Goal: Task Accomplishment & Management: Manage account settings

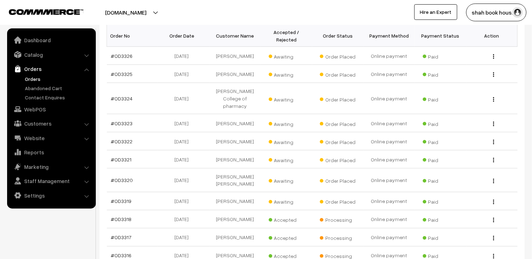
scroll to position [118, 0]
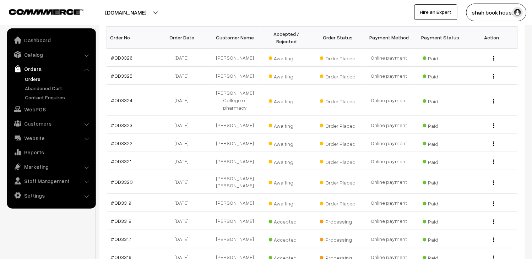
click at [38, 77] on link "Orders" at bounding box center [58, 78] width 70 height 7
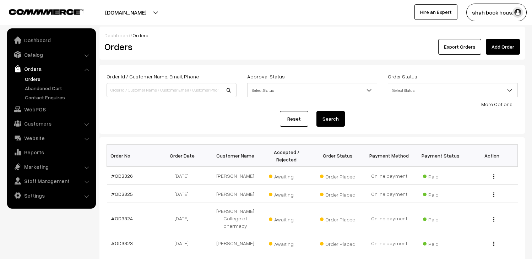
scroll to position [197, 0]
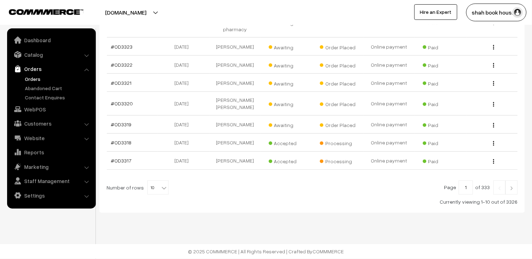
click at [36, 76] on link "Orders" at bounding box center [58, 78] width 70 height 7
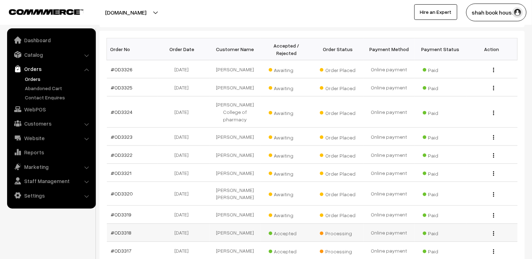
scroll to position [118, 0]
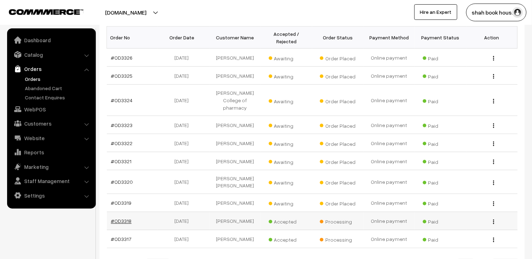
click at [129, 224] on link "#OD3318" at bounding box center [121, 222] width 21 height 6
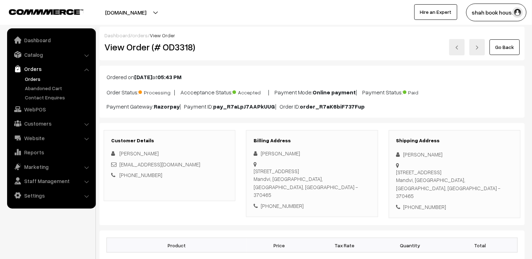
click at [41, 79] on link "Orders" at bounding box center [58, 78] width 70 height 7
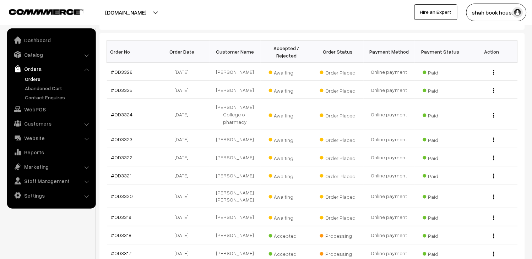
scroll to position [118, 0]
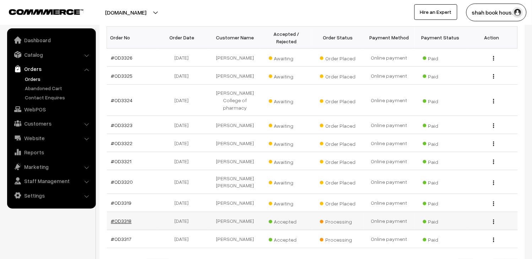
click at [125, 225] on link "#OD3318" at bounding box center [121, 222] width 21 height 6
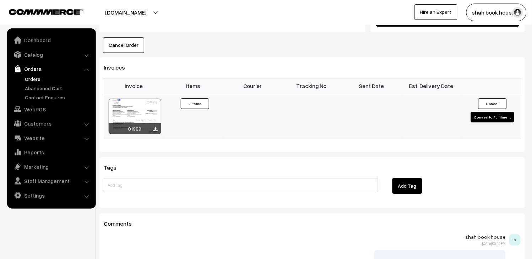
scroll to position [451, 0]
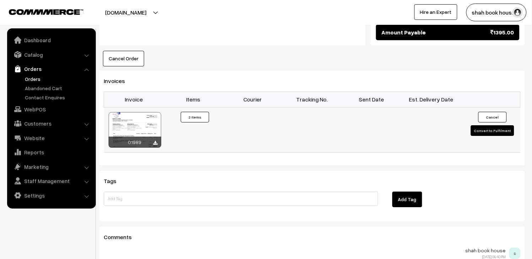
click at [147, 112] on div at bounding box center [135, 130] width 53 height 36
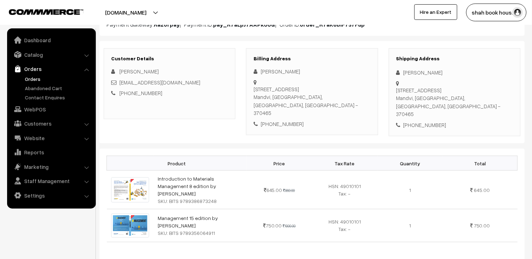
scroll to position [0, 0]
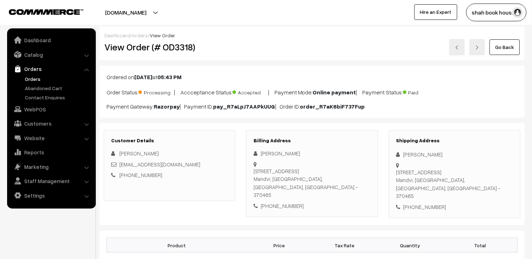
click at [39, 77] on link "Orders" at bounding box center [58, 78] width 70 height 7
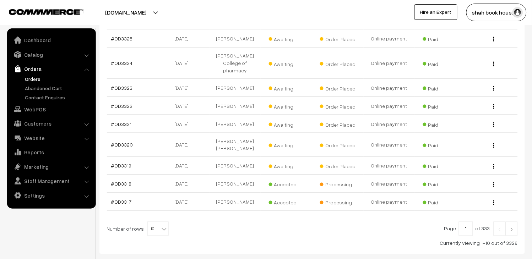
scroll to position [158, 0]
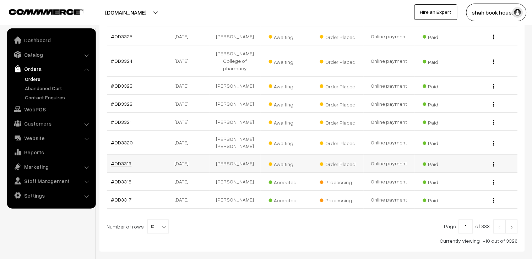
click at [124, 165] on link "#OD3319" at bounding box center [121, 164] width 21 height 6
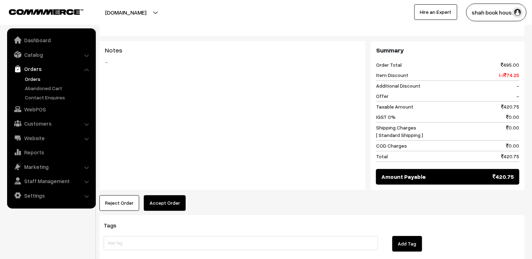
scroll to position [339, 0]
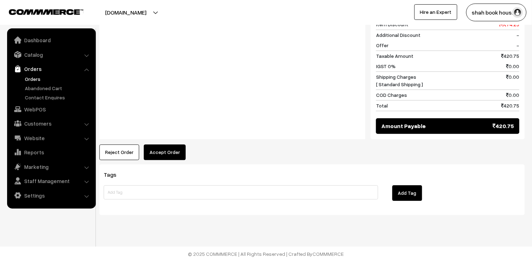
click at [164, 147] on button "Accept Order" at bounding box center [165, 153] width 42 height 16
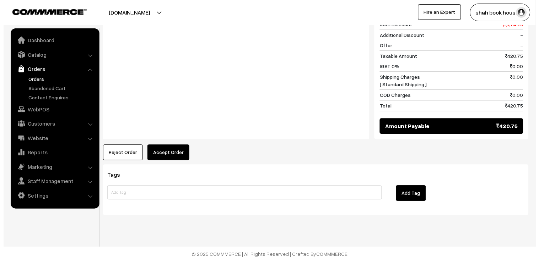
scroll to position [340, 0]
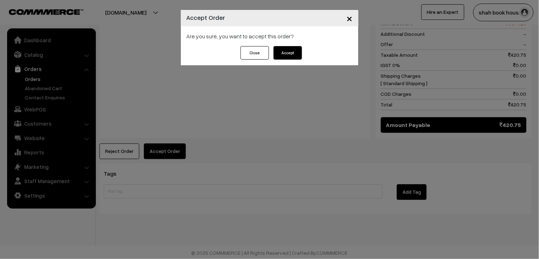
click at [281, 54] on button "Accept" at bounding box center [288, 53] width 28 height 14
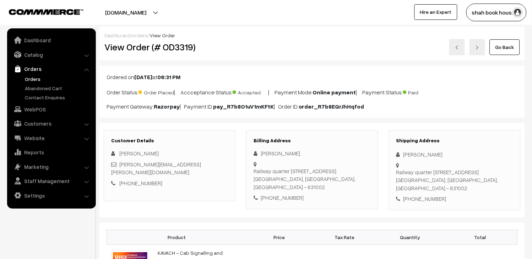
click at [189, 168] on div "[PERSON_NAME][EMAIL_ADDRESS][PERSON_NAME][DOMAIN_NAME]" at bounding box center [169, 169] width 117 height 16
copy div "[PERSON_NAME][EMAIL_ADDRESS][PERSON_NAME][DOMAIN_NAME]"
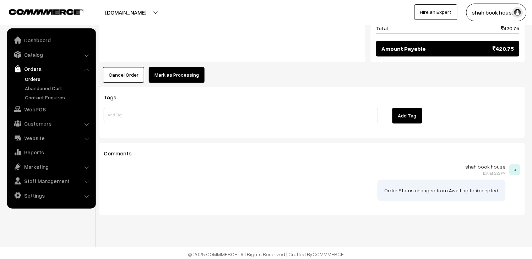
click at [182, 67] on button "Mark as Processing" at bounding box center [177, 75] width 56 height 16
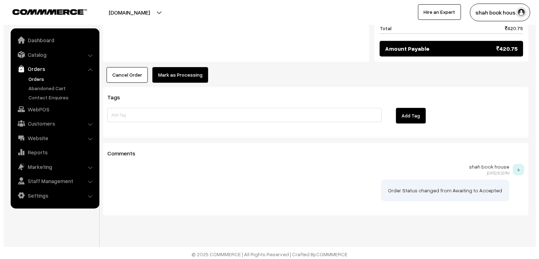
scroll to position [417, 0]
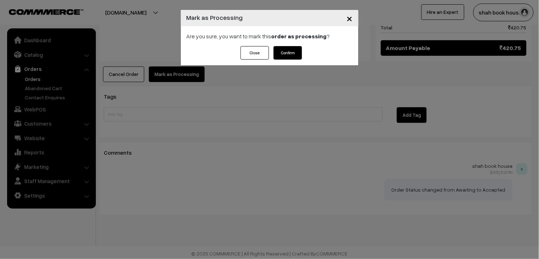
click at [297, 54] on button "Confirm" at bounding box center [288, 53] width 28 height 14
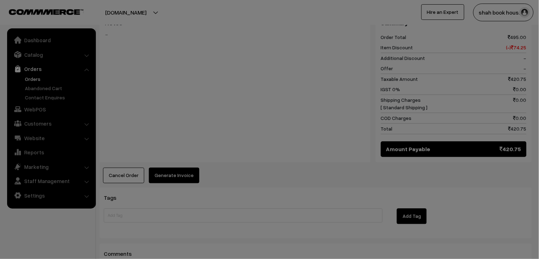
scroll to position [316, 0]
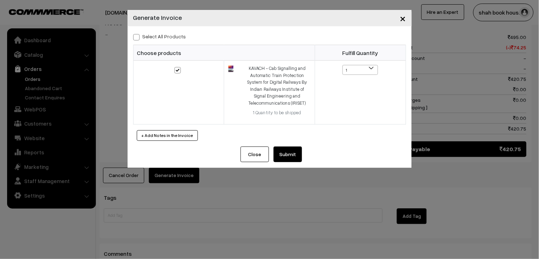
click at [298, 158] on button "Submit" at bounding box center [288, 155] width 28 height 16
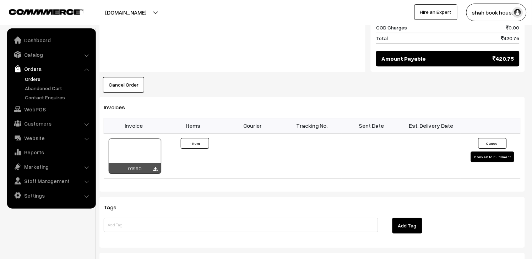
scroll to position [403, 0]
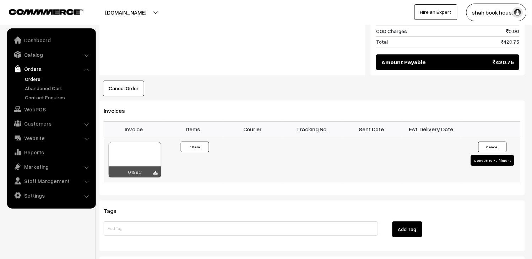
click at [130, 148] on div at bounding box center [135, 160] width 53 height 36
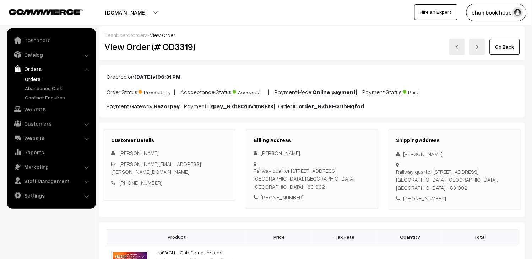
scroll to position [0, 0]
click at [25, 76] on link "Orders" at bounding box center [58, 78] width 70 height 7
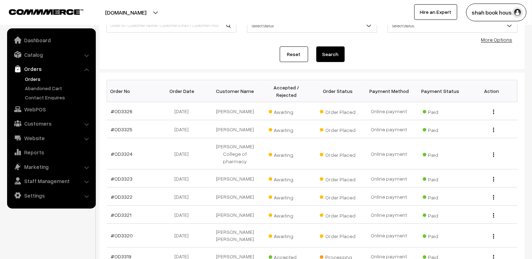
scroll to position [158, 0]
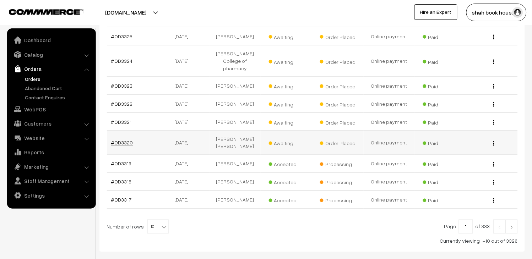
click at [119, 146] on link "#OD3320" at bounding box center [122, 143] width 22 height 6
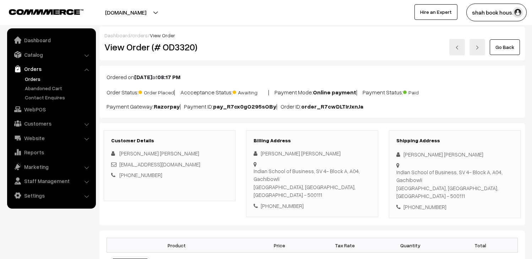
scroll to position [79, 0]
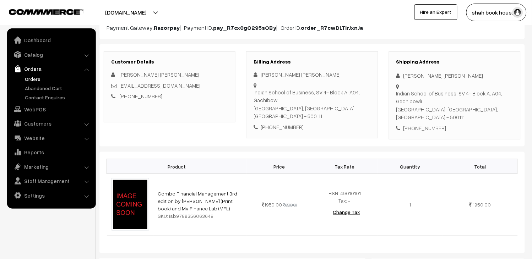
click at [210, 86] on div "[EMAIL_ADDRESS][DOMAIN_NAME]" at bounding box center [169, 86] width 117 height 8
copy div "[EMAIL_ADDRESS][DOMAIN_NAME]"
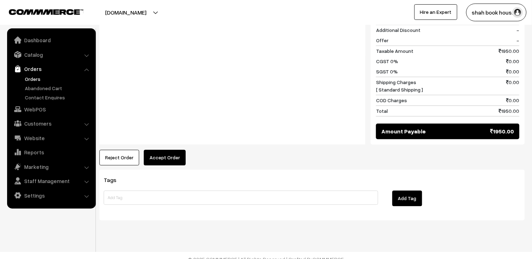
click at [165, 151] on button "Accept Order" at bounding box center [165, 158] width 42 height 16
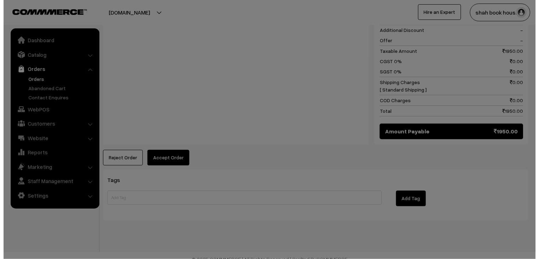
scroll to position [353, 0]
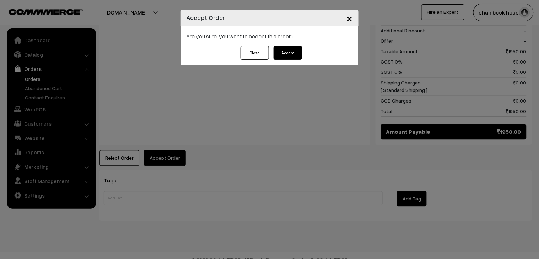
click at [289, 56] on button "Accept" at bounding box center [288, 53] width 28 height 14
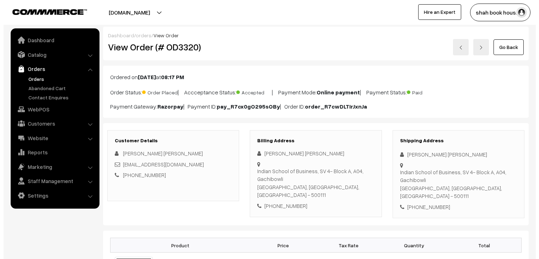
scroll to position [276, 0]
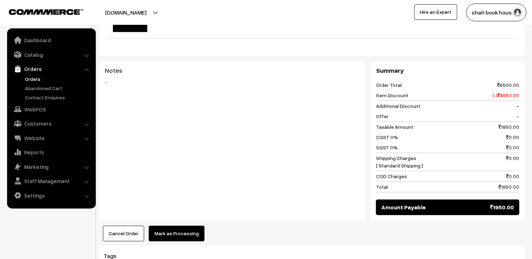
click at [193, 226] on button "Mark as Processing" at bounding box center [177, 234] width 56 height 16
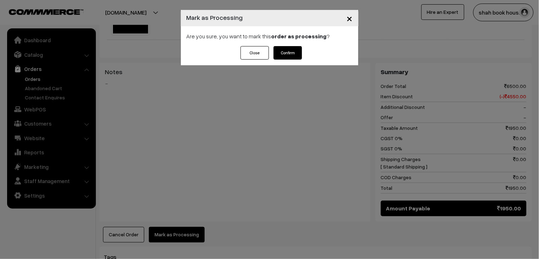
click at [288, 54] on button "Confirm" at bounding box center [288, 53] width 28 height 14
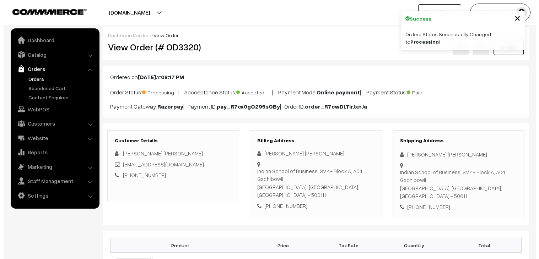
scroll to position [276, 0]
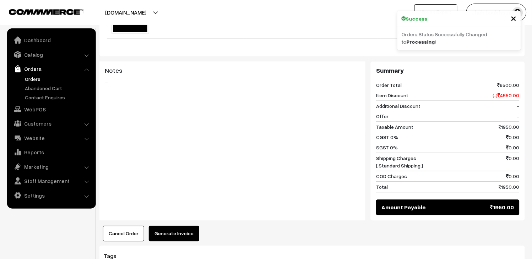
click at [185, 229] on button "Generate Invoice" at bounding box center [174, 234] width 50 height 16
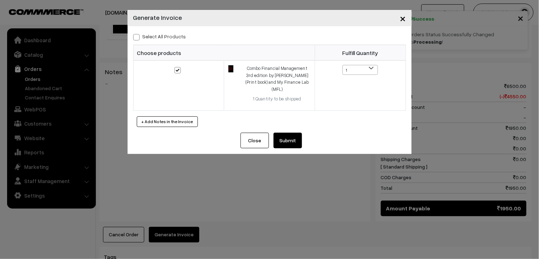
click at [285, 139] on button "Submit" at bounding box center [288, 141] width 28 height 16
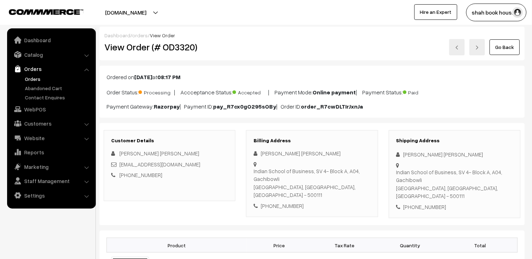
click at [26, 77] on link "Orders" at bounding box center [58, 78] width 70 height 7
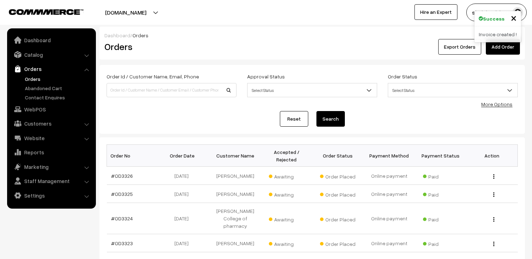
scroll to position [118, 0]
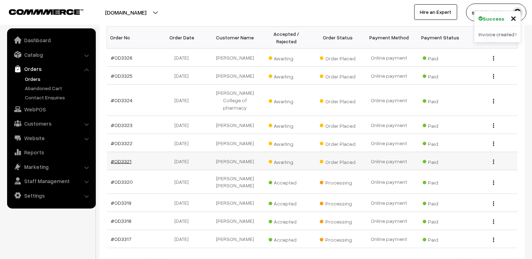
click at [125, 165] on link "#OD3321" at bounding box center [121, 161] width 21 height 6
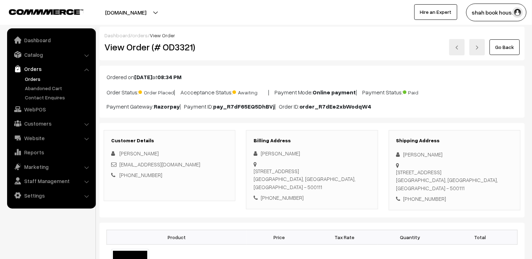
click at [215, 165] on div "yashvi_agrawal_pgpyl2027@isb.edu" at bounding box center [169, 165] width 117 height 8
copy div "yashvi_agrawal_pgpyl2027@isb.edu"
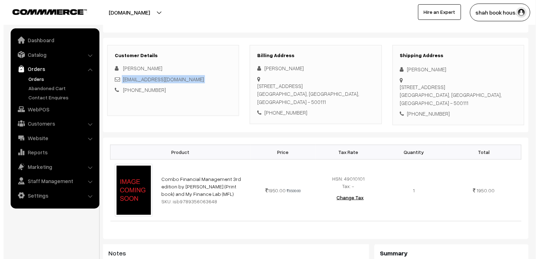
scroll to position [276, 0]
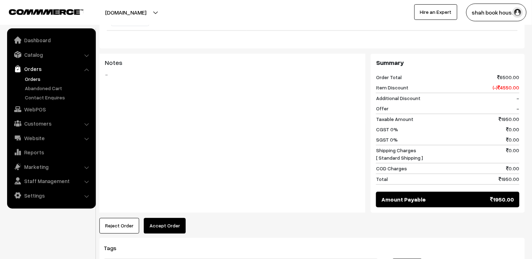
click at [176, 226] on button "Accept Order" at bounding box center [165, 227] width 42 height 16
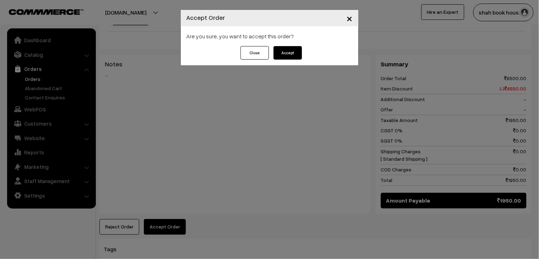
click at [300, 57] on button "Accept" at bounding box center [288, 53] width 28 height 14
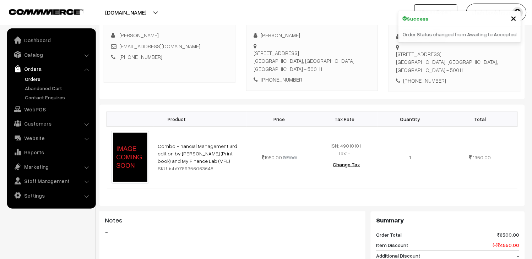
scroll to position [395, 0]
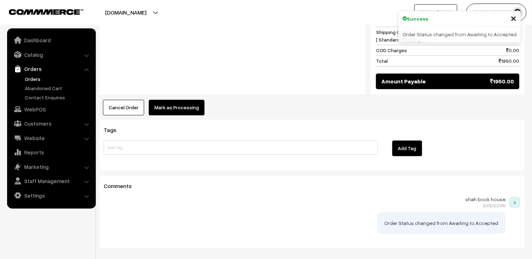
click at [194, 112] on button "Mark as Processing" at bounding box center [177, 108] width 56 height 16
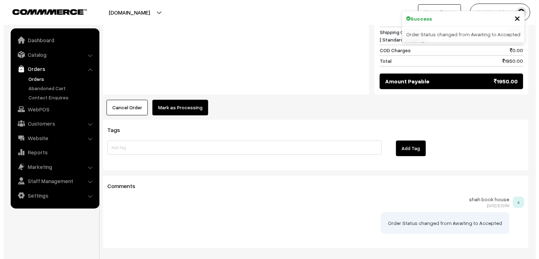
scroll to position [395, 0]
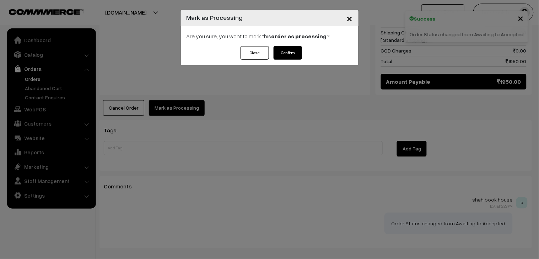
click at [290, 55] on button "Confirm" at bounding box center [288, 53] width 28 height 14
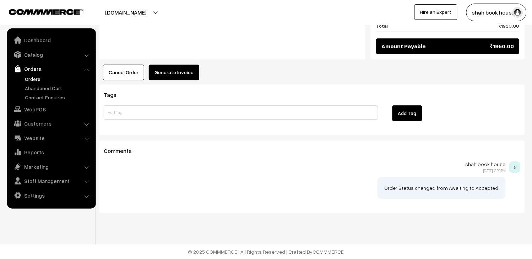
click at [187, 79] on button "Generate Invoice" at bounding box center [174, 73] width 50 height 16
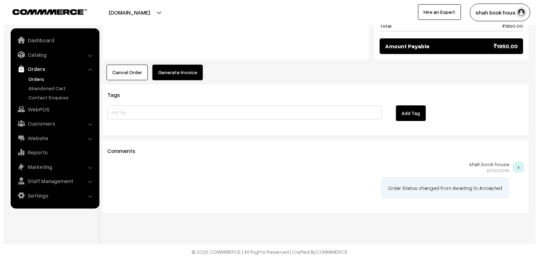
scroll to position [431, 0]
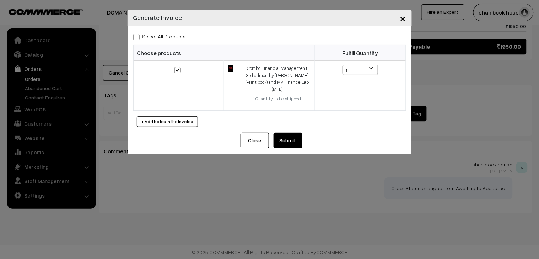
click at [291, 133] on button "Submit" at bounding box center [288, 141] width 28 height 16
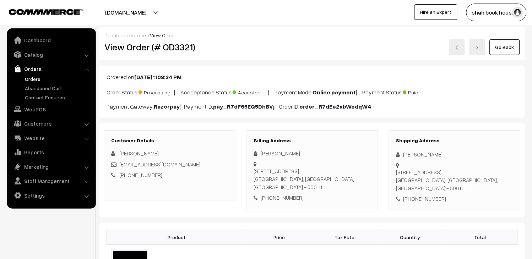
click at [38, 75] on link "Orders" at bounding box center [58, 78] width 70 height 7
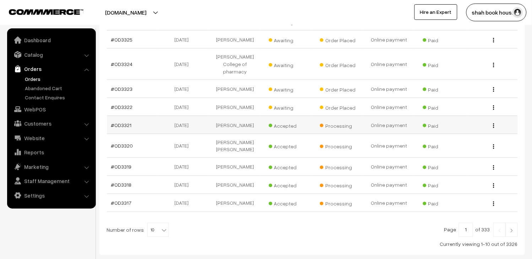
scroll to position [158, 0]
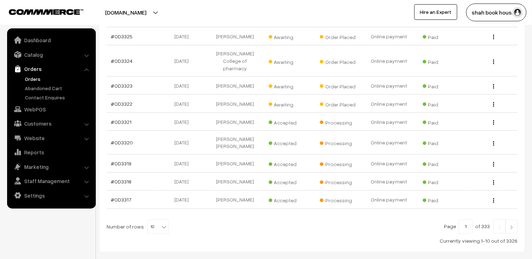
click at [27, 77] on link "Orders" at bounding box center [58, 78] width 70 height 7
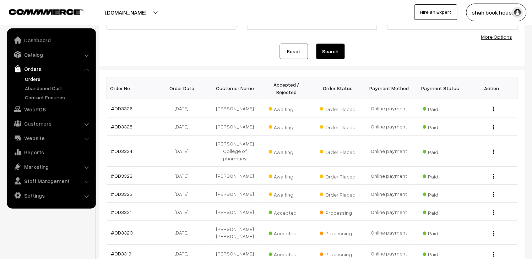
scroll to position [79, 0]
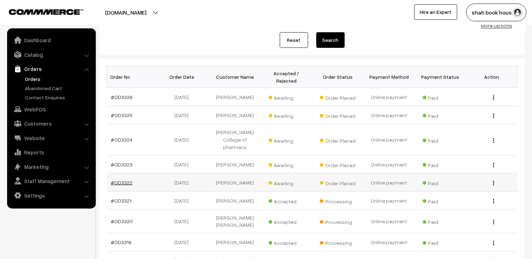
click at [129, 186] on link "#OD3322" at bounding box center [122, 183] width 22 height 6
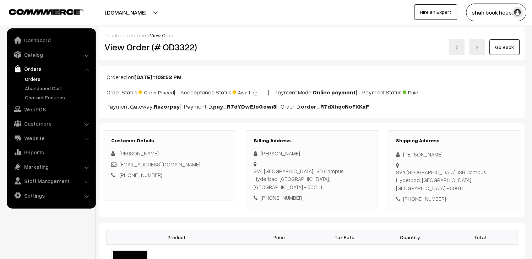
click at [213, 161] on div "[EMAIL_ADDRESS][DOMAIN_NAME]" at bounding box center [169, 165] width 117 height 8
copy div "[EMAIL_ADDRESS][DOMAIN_NAME]"
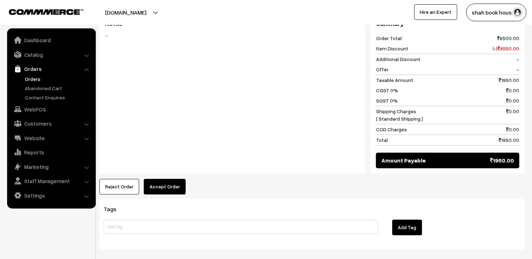
click at [180, 183] on button "Accept Order" at bounding box center [165, 187] width 42 height 16
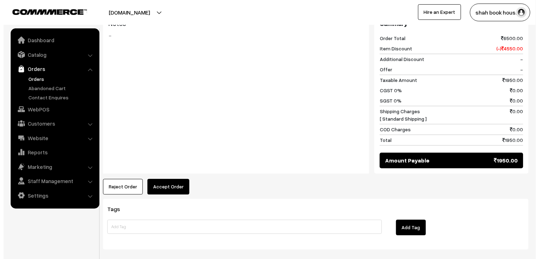
scroll to position [317, 0]
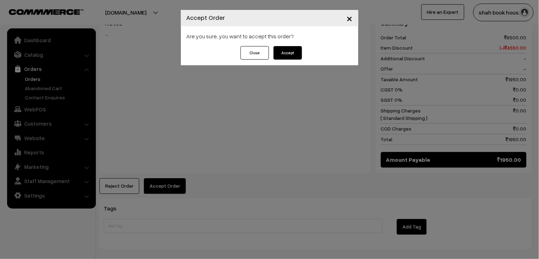
click at [297, 52] on button "Accept" at bounding box center [288, 53] width 28 height 14
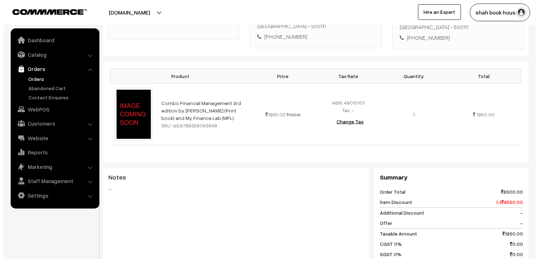
scroll to position [276, 0]
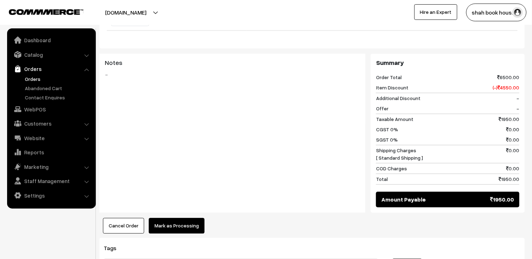
click at [192, 219] on button "Mark as Processing" at bounding box center [177, 227] width 56 height 16
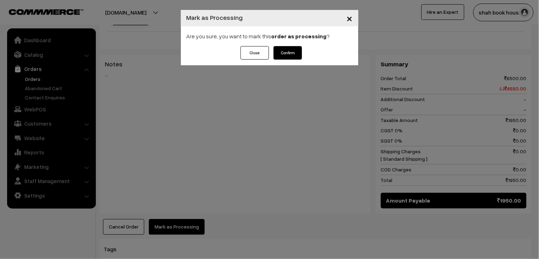
click at [284, 51] on button "Confirm" at bounding box center [288, 53] width 28 height 14
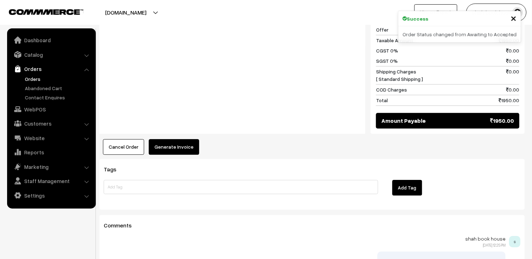
click at [188, 139] on button "Generate Invoice" at bounding box center [174, 147] width 50 height 16
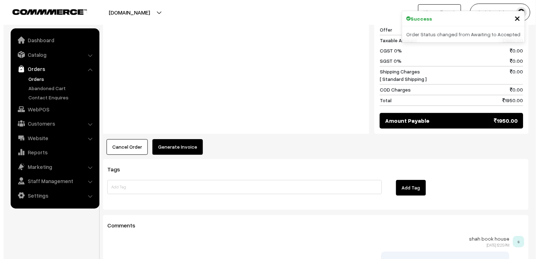
scroll to position [356, 0]
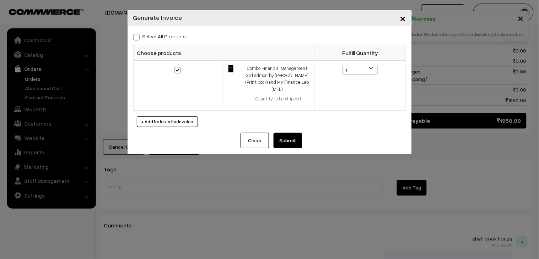
click at [297, 133] on button "Submit" at bounding box center [288, 141] width 28 height 16
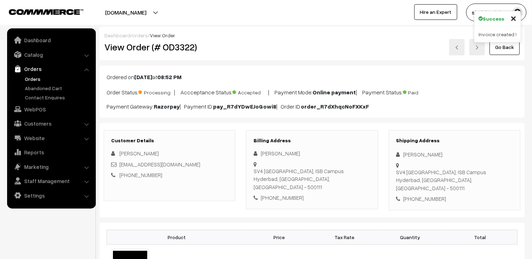
click at [31, 82] on link "Orders" at bounding box center [58, 78] width 70 height 7
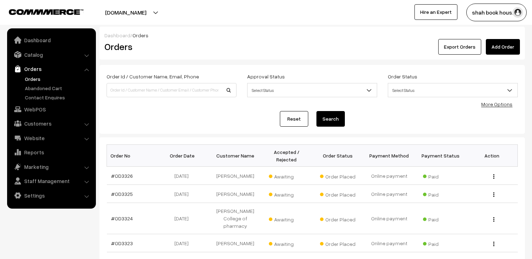
scroll to position [79, 0]
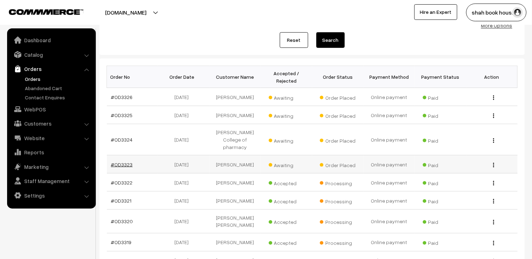
click at [124, 168] on link "#OD3323" at bounding box center [122, 165] width 22 height 6
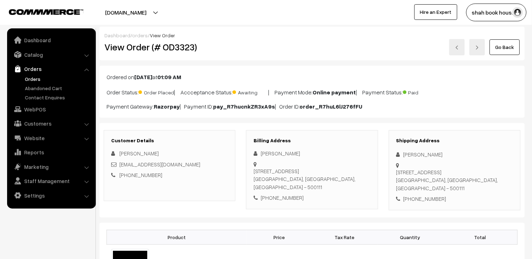
click at [207, 165] on div "Divyansh_Mittal_pgpyl2027@isb.edu" at bounding box center [169, 165] width 117 height 8
copy div "Divyansh_Mittal_pgpyl2027@isb.edu"
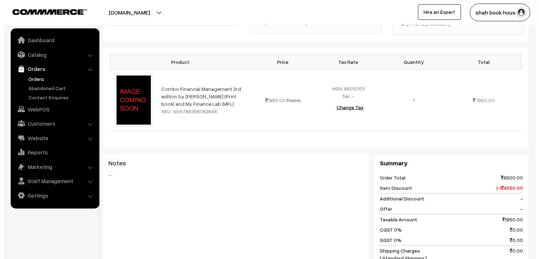
scroll to position [276, 0]
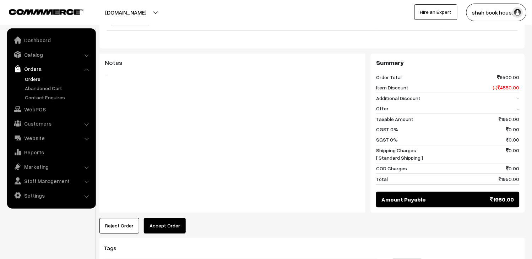
click at [168, 219] on button "Accept Order" at bounding box center [165, 227] width 42 height 16
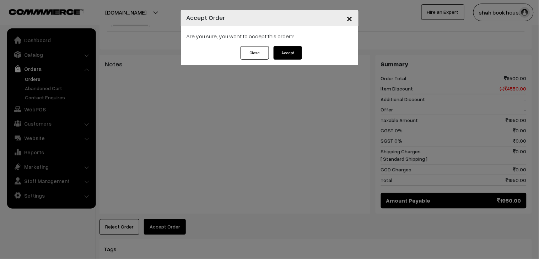
click at [295, 55] on button "Accept" at bounding box center [288, 53] width 28 height 14
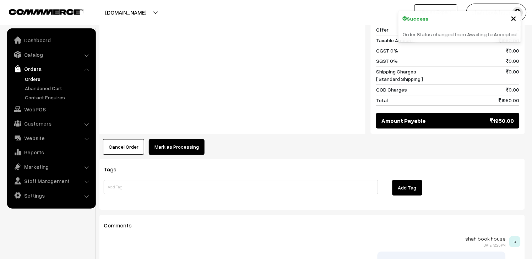
click at [190, 139] on button "Mark as Processing" at bounding box center [177, 147] width 56 height 16
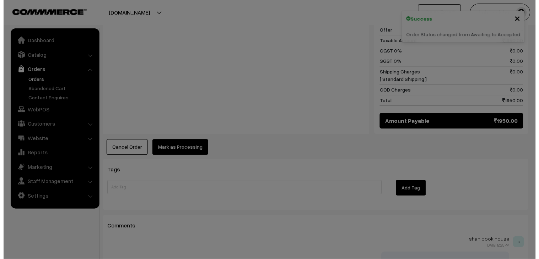
scroll to position [356, 0]
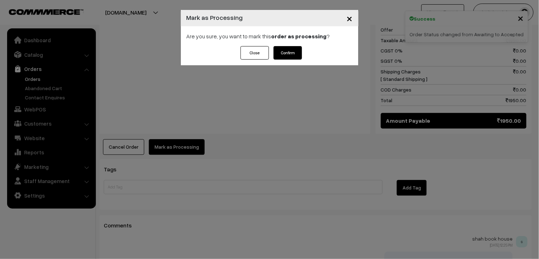
click at [286, 57] on button "Confirm" at bounding box center [288, 53] width 28 height 14
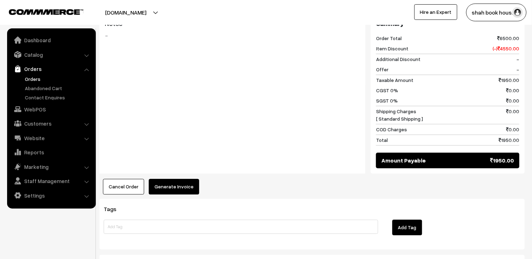
click at [186, 179] on button "Generate Invoice" at bounding box center [174, 187] width 50 height 16
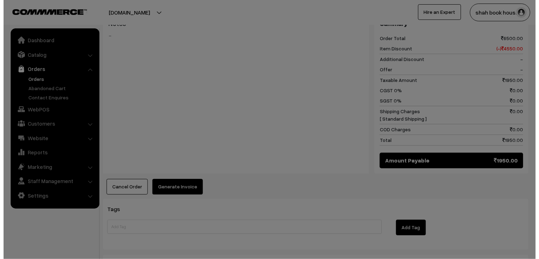
scroll to position [317, 0]
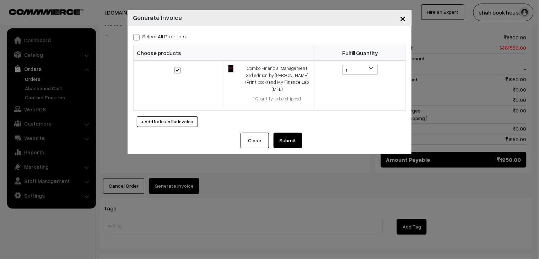
click at [293, 134] on button "Submit" at bounding box center [288, 141] width 28 height 16
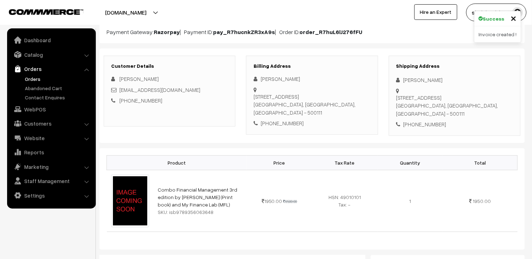
scroll to position [79, 0]
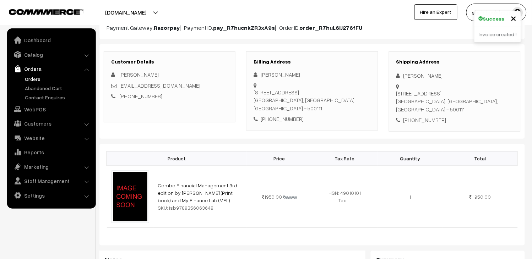
click at [31, 76] on link "Orders" at bounding box center [58, 78] width 70 height 7
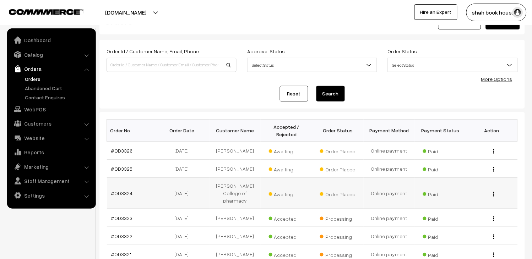
scroll to position [39, 0]
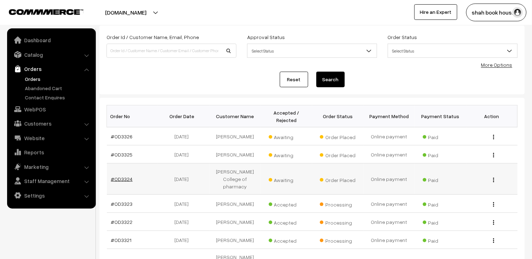
click at [126, 182] on link "#OD3324" at bounding box center [122, 179] width 22 height 6
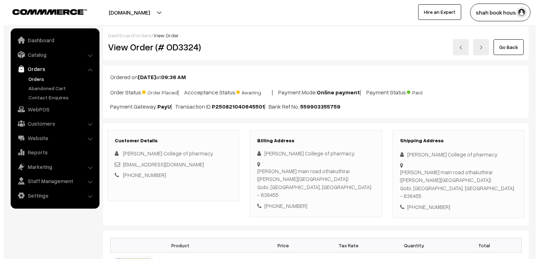
scroll to position [79, 0]
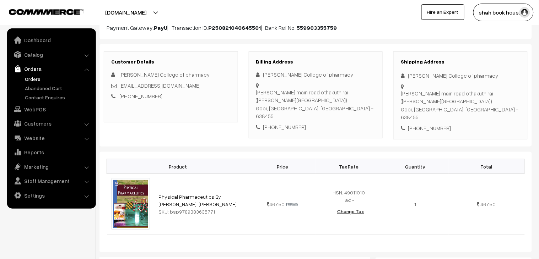
click at [174, 85] on div "svcpsgobi@gmail.com" at bounding box center [170, 86] width 119 height 8
copy div "svcpsgobi@gmail.com"
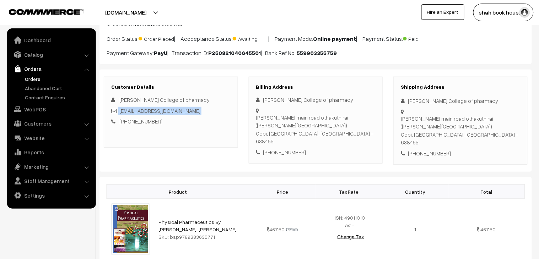
scroll to position [39, 0]
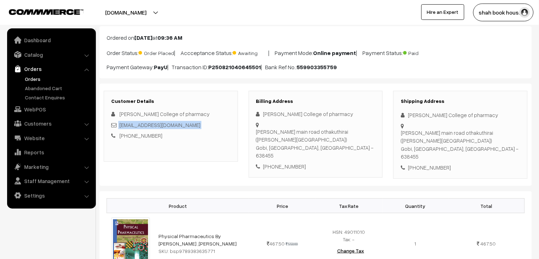
click at [32, 77] on link "Orders" at bounding box center [58, 78] width 70 height 7
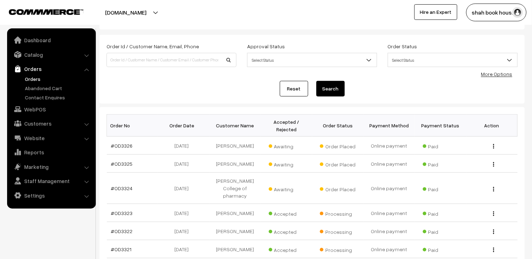
scroll to position [79, 0]
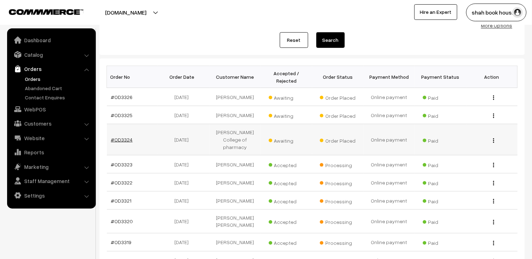
click at [125, 142] on link "#OD3324" at bounding box center [122, 140] width 22 height 6
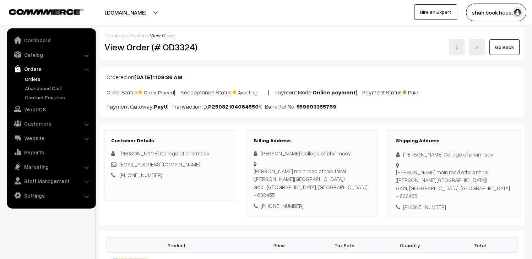
click at [34, 75] on link "Orders" at bounding box center [58, 78] width 70 height 7
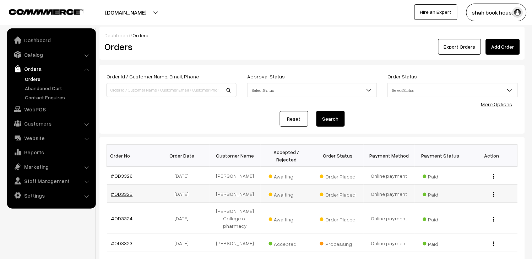
click at [113, 196] on link "#OD3325" at bounding box center [122, 194] width 22 height 6
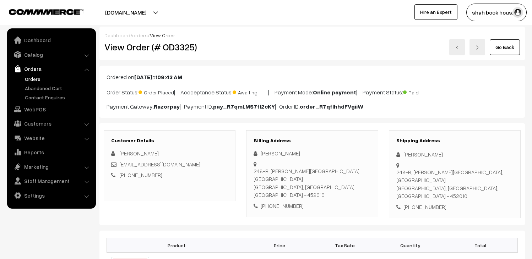
scroll to position [79, 0]
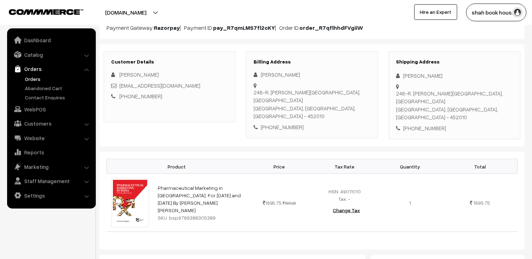
click at [224, 86] on div "[EMAIL_ADDRESS][DOMAIN_NAME]" at bounding box center [169, 86] width 117 height 8
copy div "[EMAIL_ADDRESS][DOMAIN_NAME]"
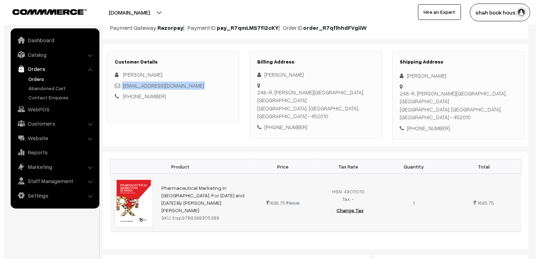
scroll to position [237, 0]
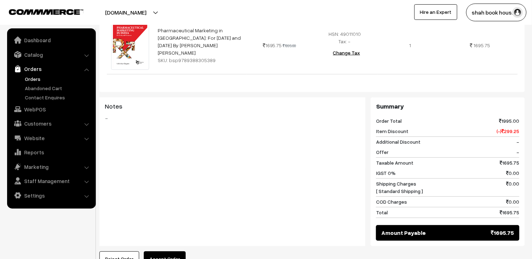
click at [163, 252] on button "Accept Order" at bounding box center [165, 260] width 42 height 16
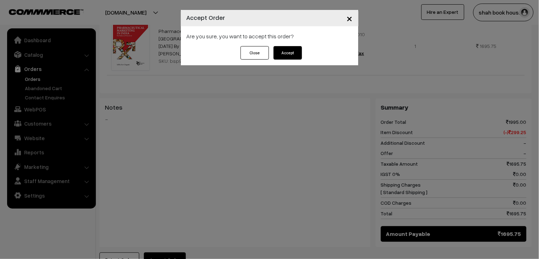
click at [293, 47] on button "Accept" at bounding box center [288, 53] width 28 height 14
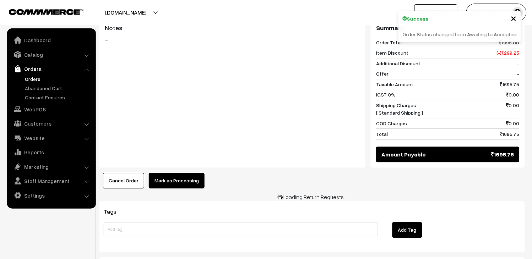
click at [179, 173] on button "Mark as Processing" at bounding box center [177, 181] width 56 height 16
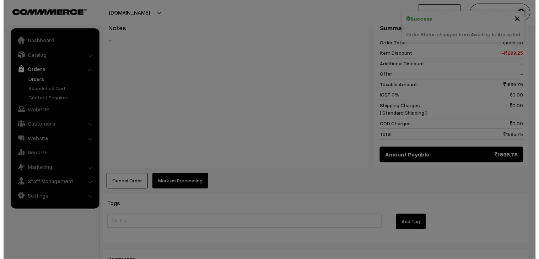
scroll to position [317, 0]
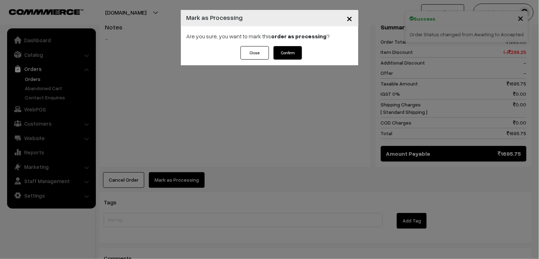
click at [291, 54] on button "Confirm" at bounding box center [288, 53] width 28 height 14
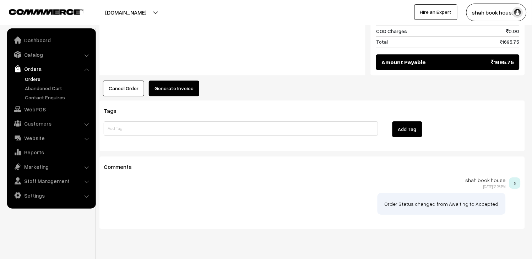
click at [173, 81] on button "Generate Invoice" at bounding box center [174, 89] width 50 height 16
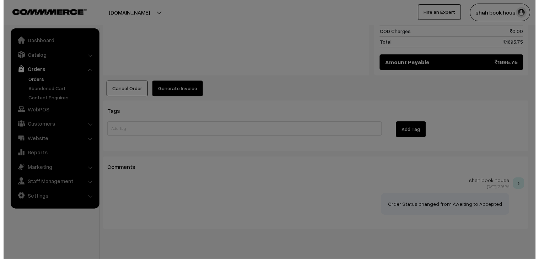
scroll to position [409, 0]
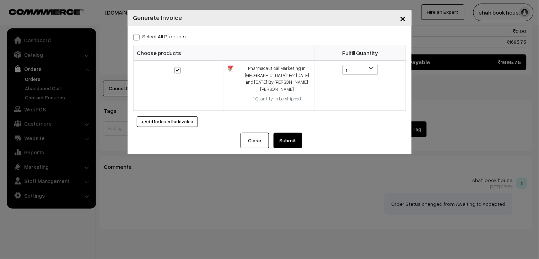
click at [282, 133] on button "Submit" at bounding box center [288, 141] width 28 height 16
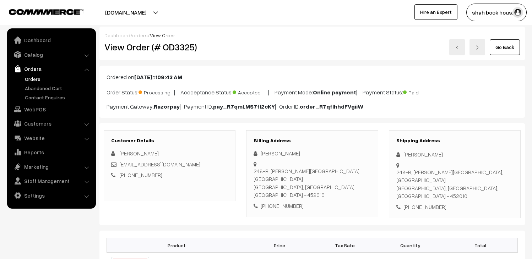
scroll to position [408, 0]
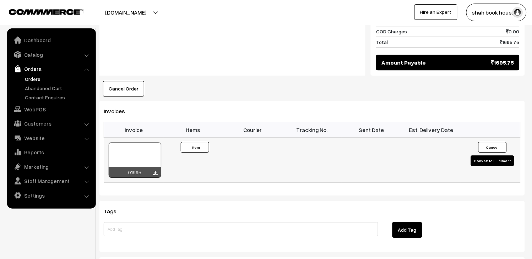
click at [141, 142] on div at bounding box center [135, 160] width 53 height 36
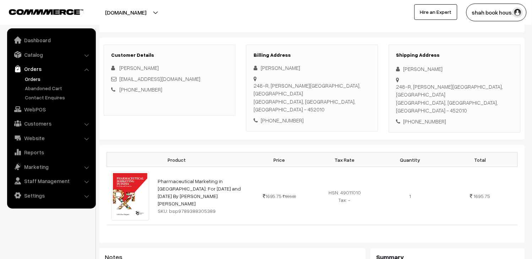
scroll to position [0, 0]
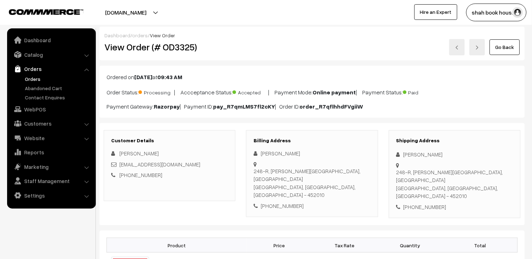
click at [38, 79] on link "Orders" at bounding box center [58, 78] width 70 height 7
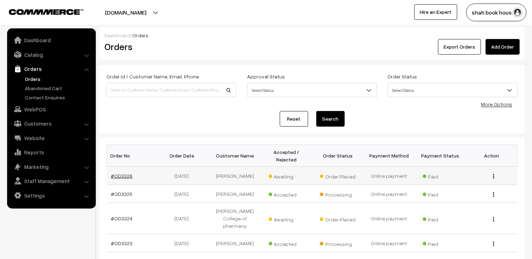
click at [121, 174] on link "#OD3326" at bounding box center [122, 176] width 22 height 6
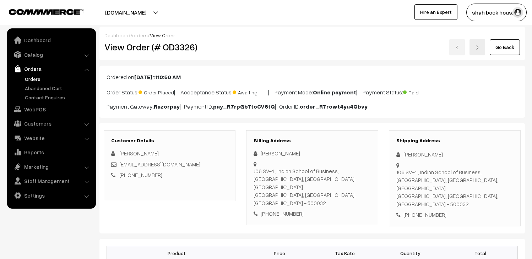
scroll to position [79, 0]
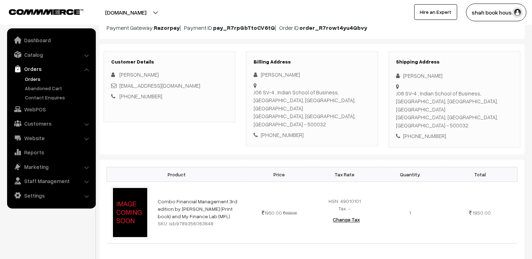
click at [224, 86] on div "[EMAIL_ADDRESS][DOMAIN_NAME]" at bounding box center [169, 86] width 117 height 8
click at [224, 86] on div "Parna_Chowdhury_pgpyl2027@isb.edu" at bounding box center [169, 86] width 117 height 8
copy div "Parna_Chowdhury_pgpyl2027@isb.edu"
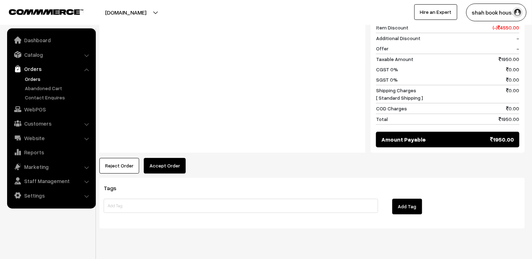
click at [156, 158] on button "Accept Order" at bounding box center [165, 166] width 42 height 16
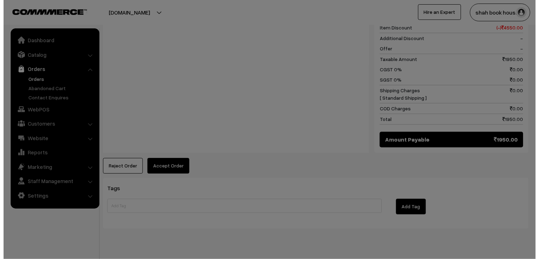
scroll to position [353, 0]
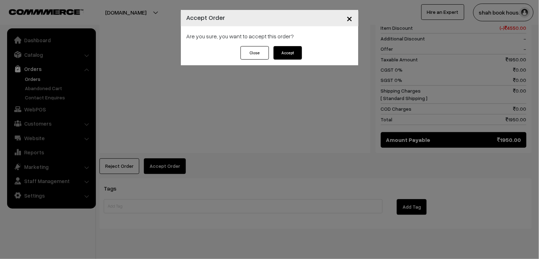
click at [288, 54] on button "Accept" at bounding box center [288, 53] width 28 height 14
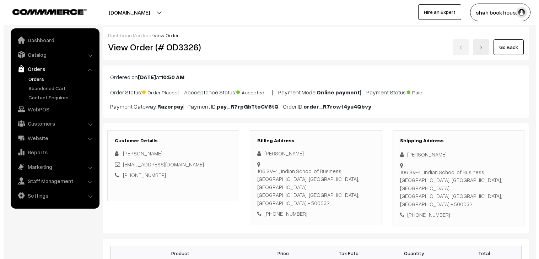
scroll to position [276, 0]
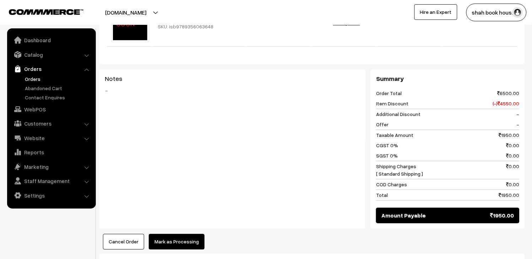
click at [181, 234] on button "Mark as Processing" at bounding box center [177, 242] width 56 height 16
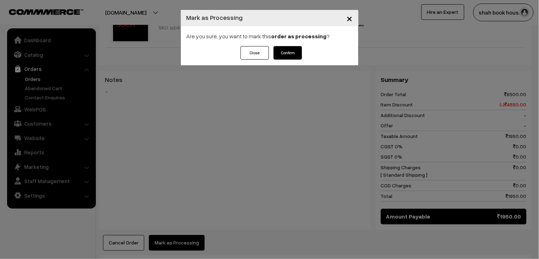
click at [299, 55] on button "Confirm" at bounding box center [288, 53] width 28 height 14
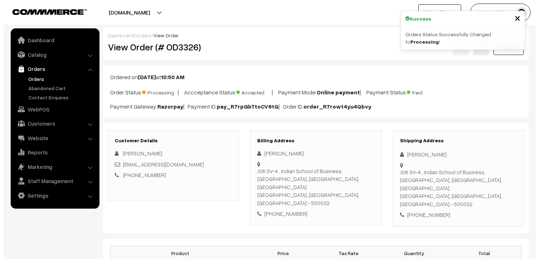
scroll to position [316, 0]
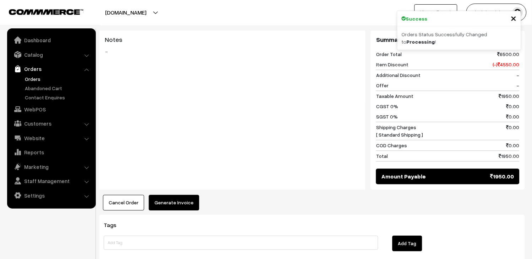
click at [184, 195] on button "Generate Invoice" at bounding box center [174, 203] width 50 height 16
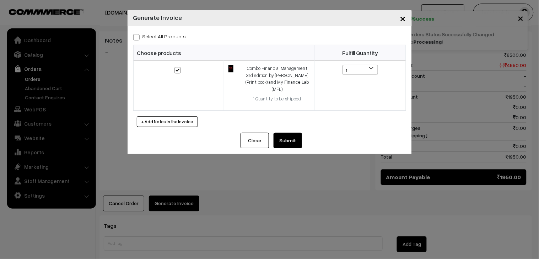
click at [300, 133] on button "Submit" at bounding box center [288, 141] width 28 height 16
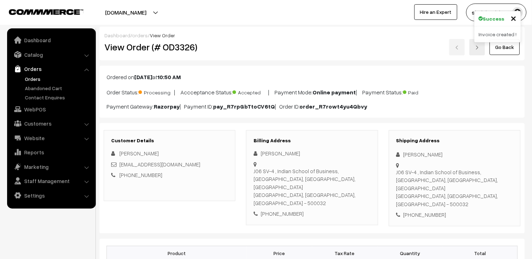
click at [31, 78] on link "Orders" at bounding box center [58, 78] width 70 height 7
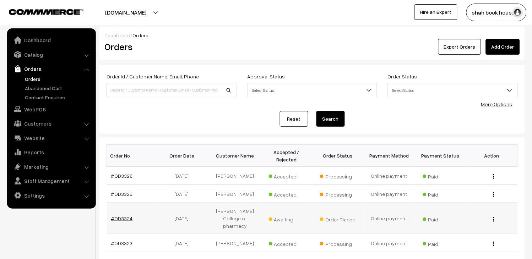
click at [117, 222] on link "#OD3324" at bounding box center [122, 219] width 22 height 6
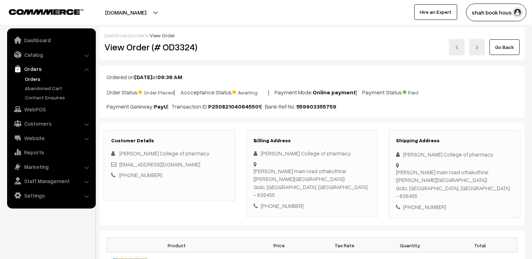
click at [185, 168] on div "[EMAIL_ADDRESS][DOMAIN_NAME]" at bounding box center [169, 165] width 117 height 8
copy div "[EMAIL_ADDRESS][DOMAIN_NAME]"
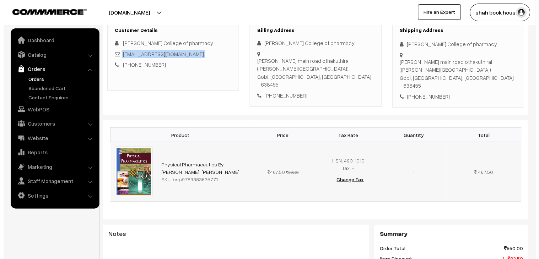
scroll to position [237, 0]
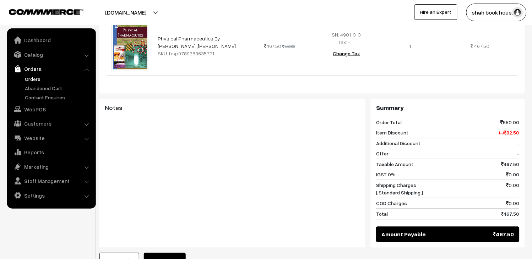
click at [172, 253] on button "Accept Order" at bounding box center [165, 261] width 42 height 16
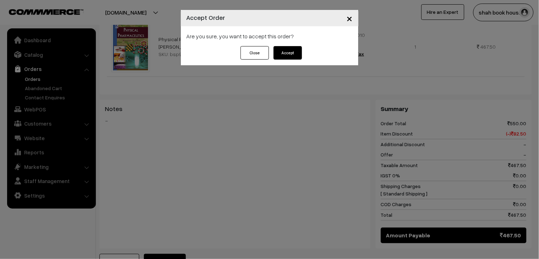
click at [291, 50] on button "Accept" at bounding box center [288, 53] width 28 height 14
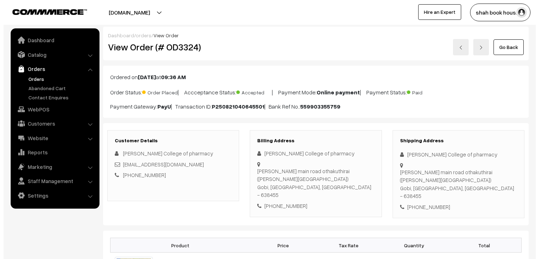
scroll to position [276, 0]
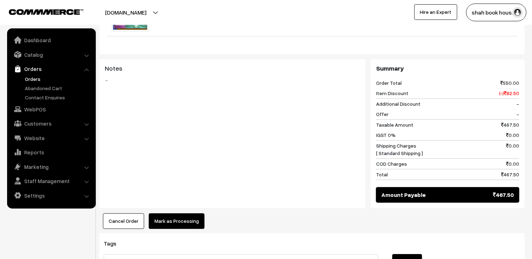
click at [187, 214] on button "Mark as Processing" at bounding box center [177, 222] width 56 height 16
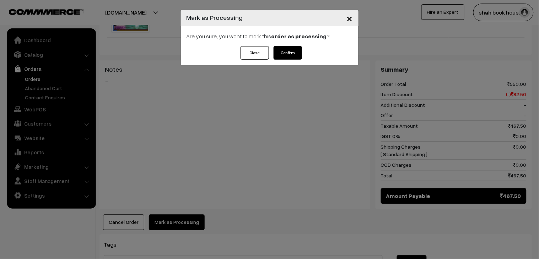
click at [280, 52] on button "Confirm" at bounding box center [288, 53] width 28 height 14
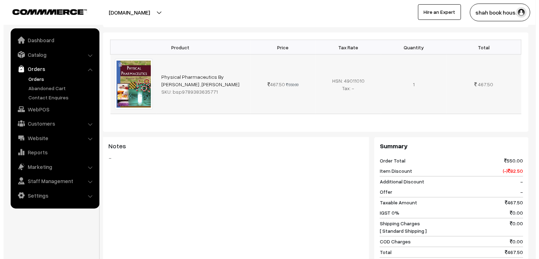
scroll to position [316, 0]
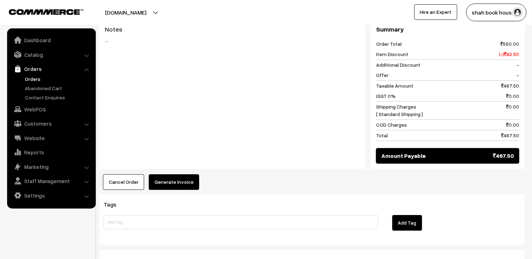
click at [171, 174] on button "Generate Invoice" at bounding box center [174, 182] width 50 height 16
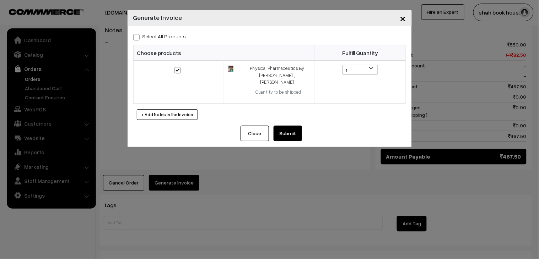
click at [282, 126] on button "Submit" at bounding box center [288, 134] width 28 height 16
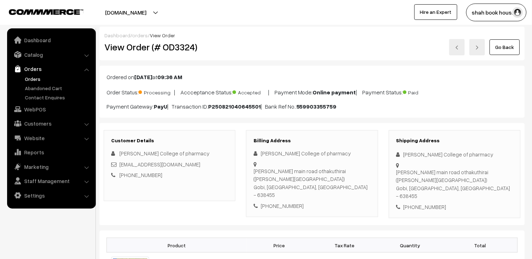
click at [455, 47] on link at bounding box center [457, 47] width 16 height 16
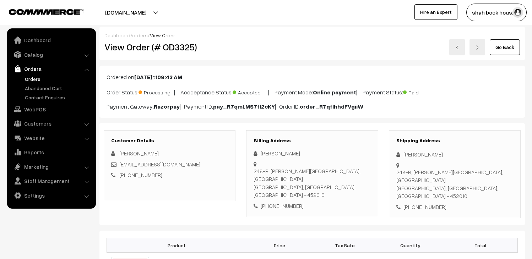
scroll to position [118, 0]
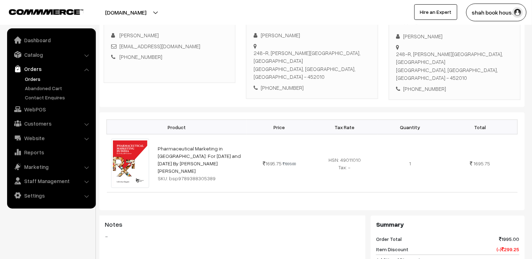
click at [30, 76] on link "Orders" at bounding box center [58, 78] width 70 height 7
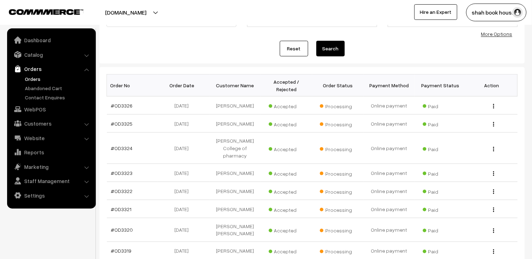
scroll to position [205, 0]
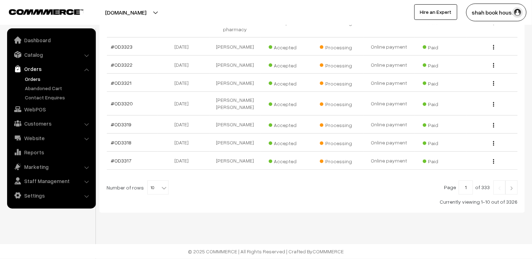
click at [40, 82] on link "Orders" at bounding box center [58, 78] width 70 height 7
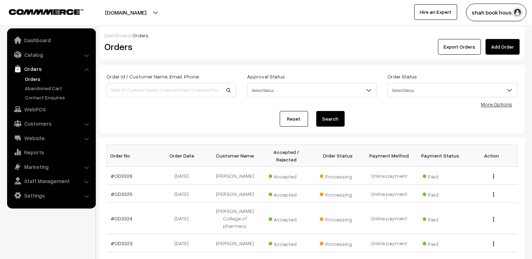
click at [29, 79] on link "Orders" at bounding box center [58, 78] width 70 height 7
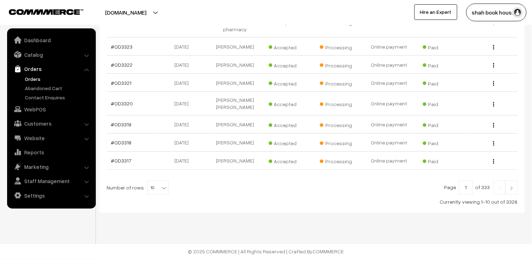
scroll to position [205, 0]
click at [161, 191] on b at bounding box center [164, 188] width 7 height 7
select select "100"
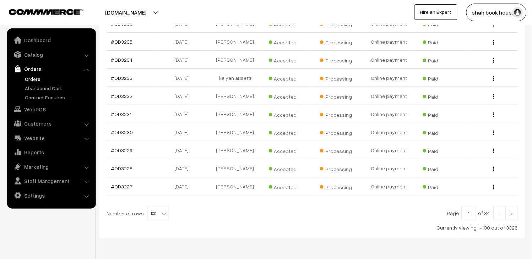
scroll to position [1886, 0]
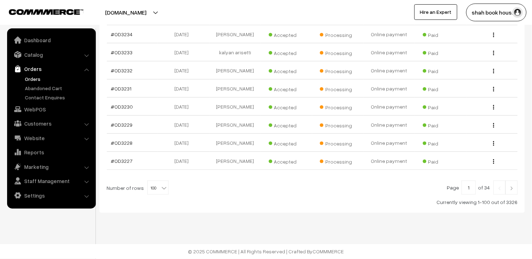
click at [507, 186] on link at bounding box center [512, 188] width 12 height 14
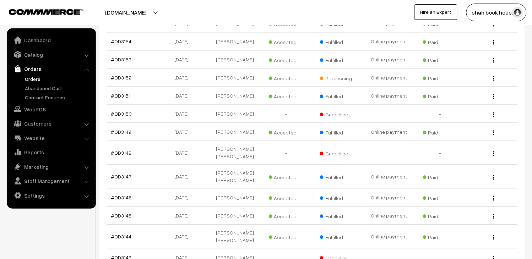
scroll to position [1461, 0]
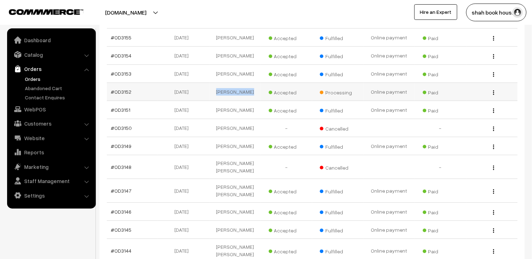
drag, startPoint x: 222, startPoint y: 105, endPoint x: 248, endPoint y: 108, distance: 26.2
click at [248, 101] on td "Mehul Thakkar" at bounding box center [236, 92] width 52 height 18
click at [115, 95] on link "#OD3152" at bounding box center [121, 92] width 21 height 6
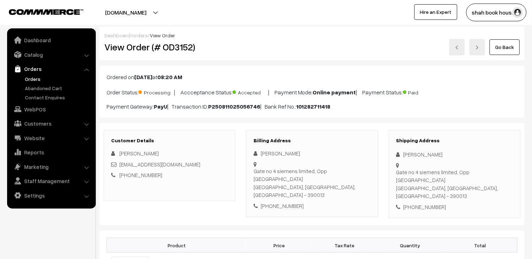
click at [509, 42] on link "Go Back" at bounding box center [505, 47] width 30 height 16
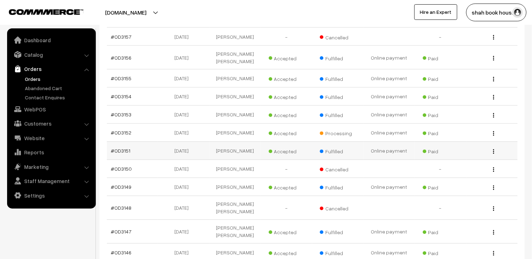
scroll to position [1421, 0]
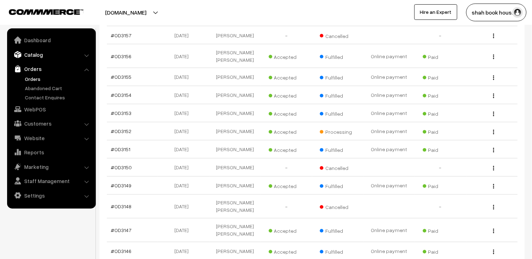
click at [41, 51] on link "Catalog" at bounding box center [51, 54] width 85 height 13
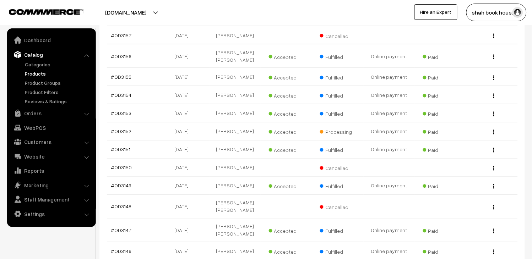
click at [39, 75] on link "Products" at bounding box center [58, 73] width 70 height 7
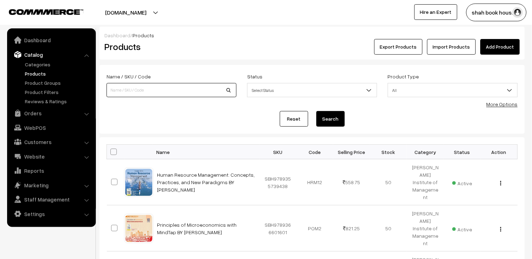
click at [222, 93] on input at bounding box center [172, 90] width 130 height 14
type input "introdcution to the theory"
click at [317, 111] on button "Search" at bounding box center [331, 119] width 28 height 16
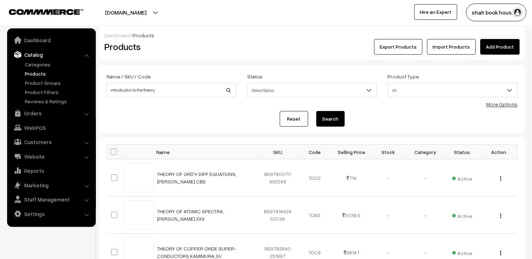
click at [326, 122] on button "Search" at bounding box center [331, 119] width 28 height 16
click at [32, 114] on link "Orders" at bounding box center [51, 113] width 85 height 13
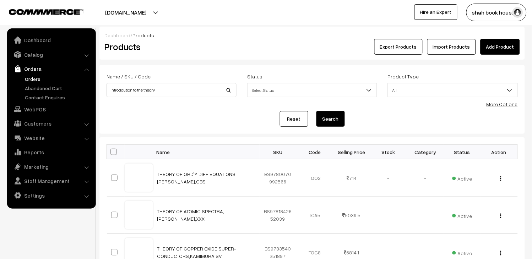
click at [34, 75] on link "Orders" at bounding box center [58, 78] width 70 height 7
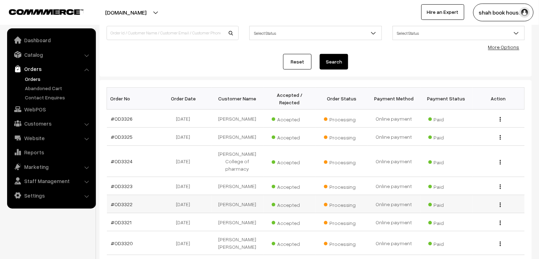
scroll to position [158, 0]
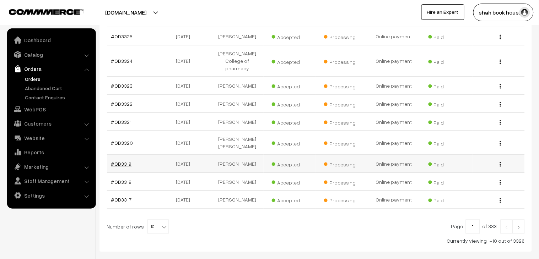
click at [125, 161] on link "#OD3319" at bounding box center [121, 164] width 21 height 6
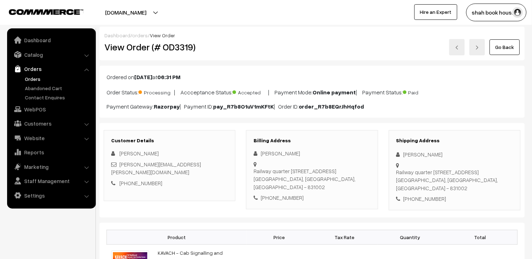
click at [34, 72] on link "Orders" at bounding box center [51, 69] width 85 height 13
click at [26, 81] on link "Orders" at bounding box center [58, 78] width 70 height 7
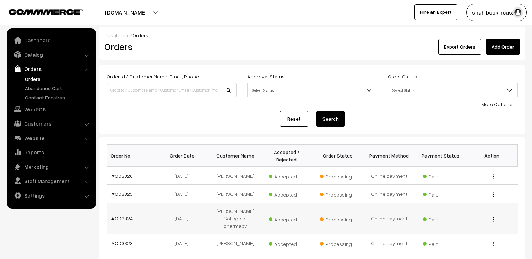
scroll to position [79, 0]
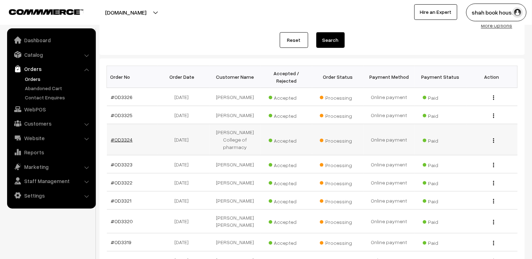
click at [129, 143] on link "#OD3324" at bounding box center [122, 140] width 22 height 6
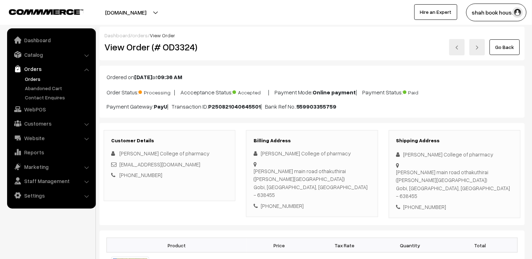
click at [480, 49] on img at bounding box center [477, 47] width 4 height 4
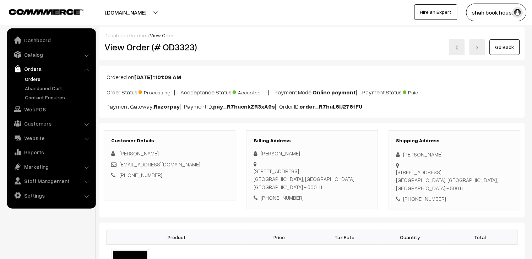
click at [455, 50] on link at bounding box center [457, 47] width 16 height 16
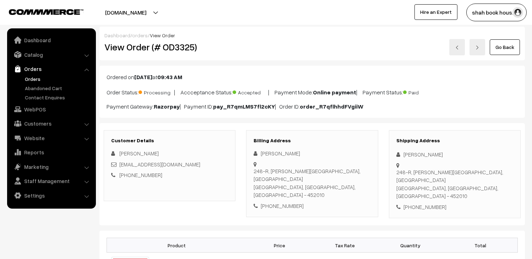
scroll to position [118, 0]
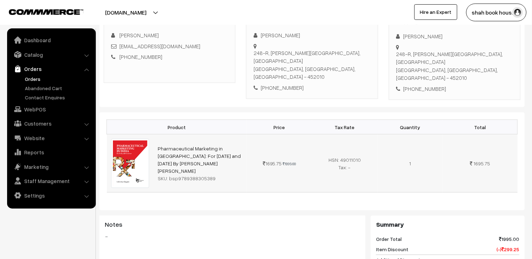
click at [124, 139] on img at bounding box center [130, 163] width 38 height 49
click at [36, 78] on link "Orders" at bounding box center [58, 78] width 70 height 7
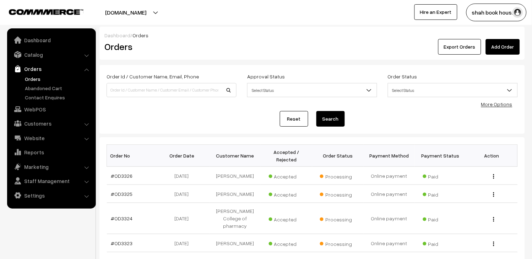
click at [31, 79] on link "Orders" at bounding box center [58, 78] width 70 height 7
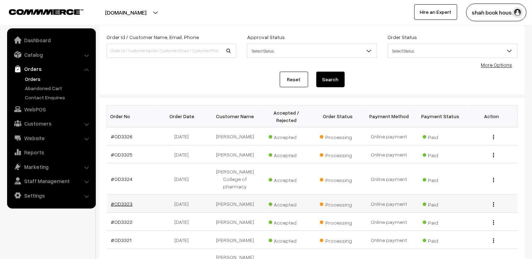
click at [126, 207] on link "#OD3323" at bounding box center [122, 204] width 22 height 6
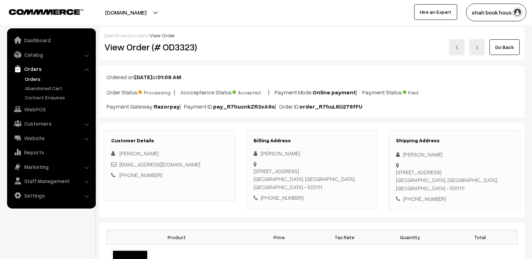
click at [459, 50] on link at bounding box center [457, 47] width 16 height 16
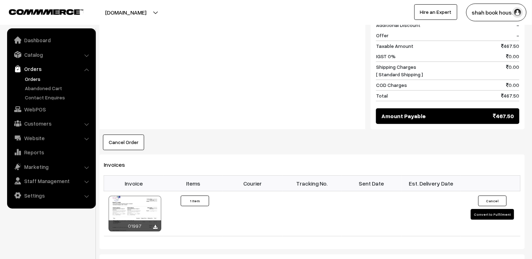
scroll to position [474, 0]
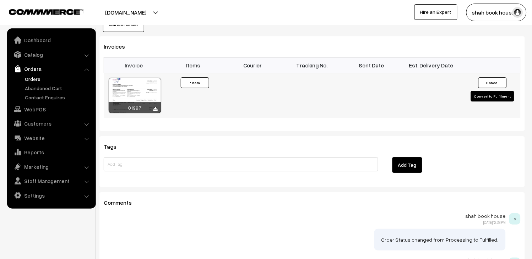
click at [144, 85] on div at bounding box center [135, 96] width 53 height 36
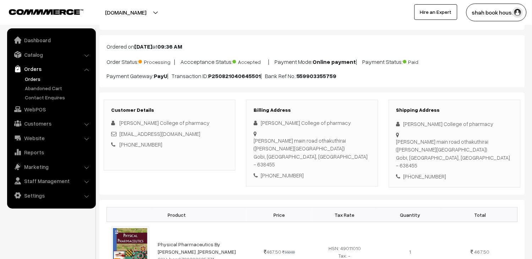
scroll to position [0, 0]
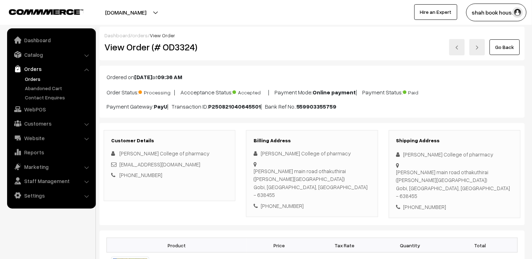
click at [41, 76] on link "Orders" at bounding box center [58, 78] width 70 height 7
